Goal: Go to known website: Go to known website

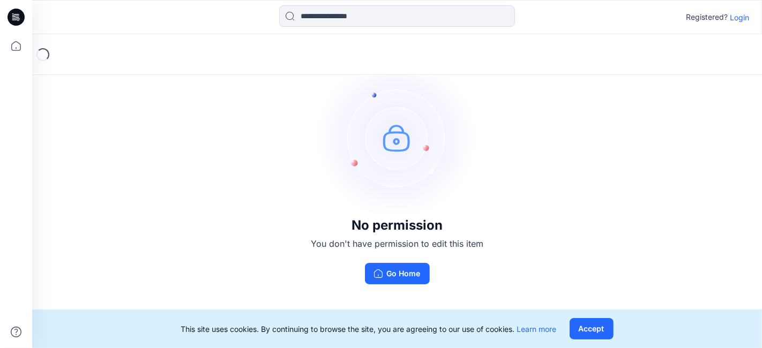
click at [730, 17] on p "Login" at bounding box center [739, 17] width 19 height 11
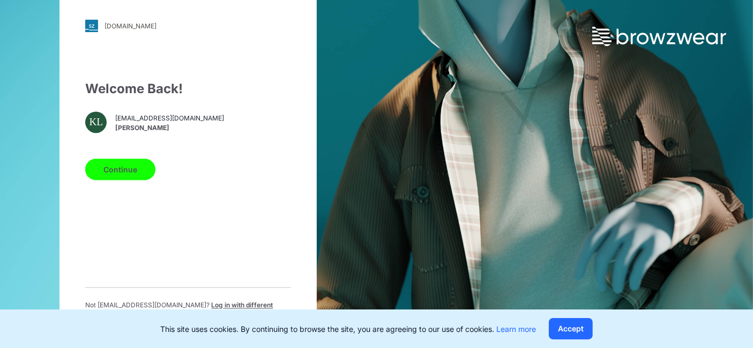
click at [106, 177] on button "Continue" at bounding box center [120, 169] width 70 height 21
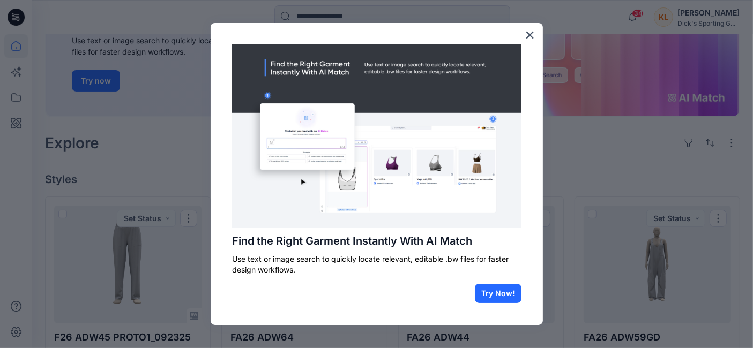
scroll to position [178, 0]
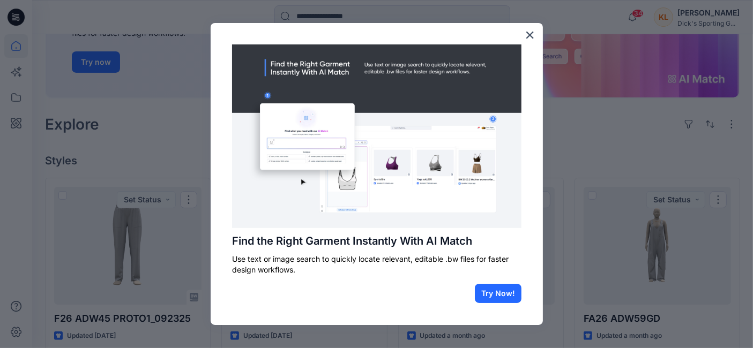
click at [530, 32] on button "×" at bounding box center [529, 34] width 10 height 17
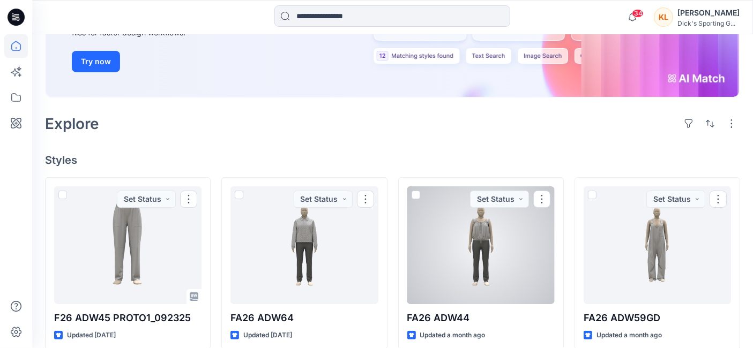
scroll to position [238, 0]
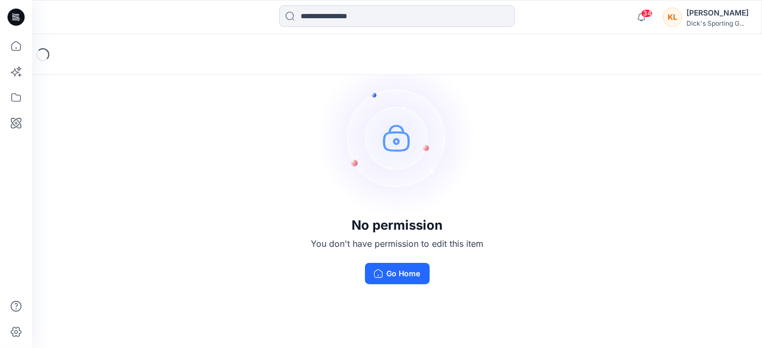
click at [405, 275] on button "Go Home" at bounding box center [397, 273] width 65 height 21
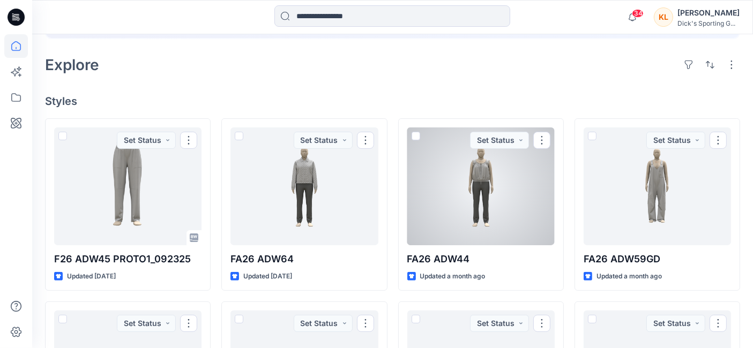
scroll to position [59, 0]
